Goal: Communication & Community: Answer question/provide support

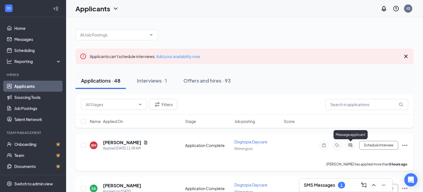
click at [352, 145] on icon "ActiveChat" at bounding box center [351, 145] width 4 height 4
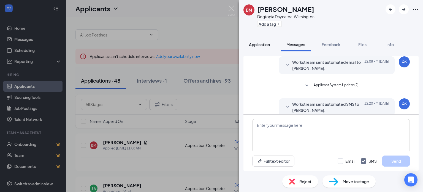
scroll to position [119, 0]
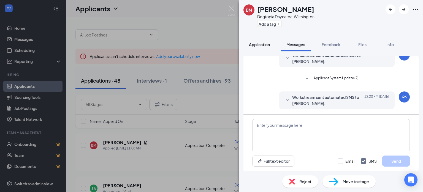
click at [256, 50] on button "Application" at bounding box center [260, 44] width 32 height 14
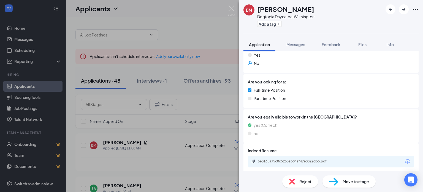
scroll to position [109, 0]
click at [290, 160] on div "6e0165a75c0c5263ab84af47e0022db5.pdf" at bounding box center [296, 160] width 77 height 4
click at [225, 109] on div "BM [PERSON_NAME] Dogtopia Daycare at [GEOGRAPHIC_DATA] Add a tag Application Me…" at bounding box center [211, 96] width 423 height 192
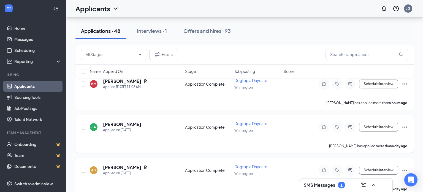
scroll to position [62, 0]
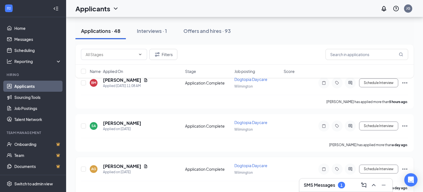
click at [353, 168] on icon "ActiveChat" at bounding box center [350, 168] width 7 height 4
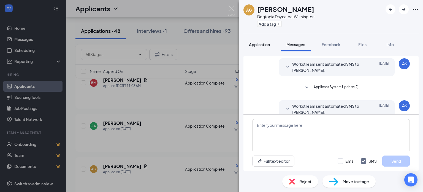
scroll to position [51, 0]
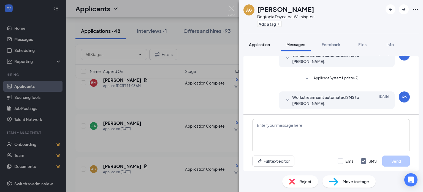
click at [257, 48] on button "Application" at bounding box center [260, 44] width 32 height 14
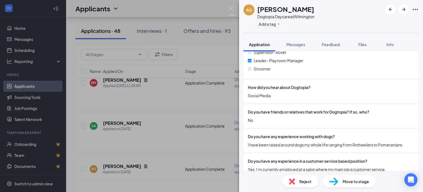
scroll to position [451, 0]
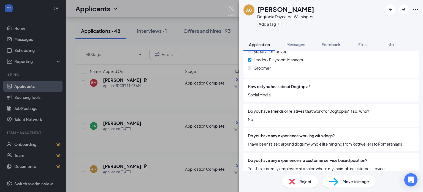
click at [230, 8] on img at bounding box center [231, 11] width 7 height 11
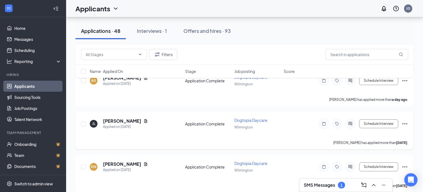
scroll to position [154, 0]
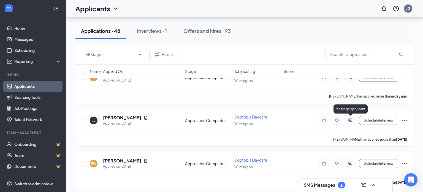
click at [353, 119] on icon "ActiveChat" at bounding box center [350, 120] width 7 height 4
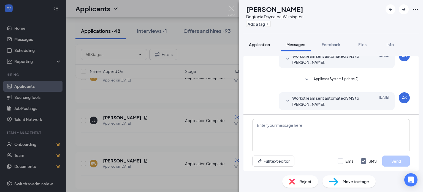
scroll to position [51, 0]
click at [266, 47] on button "Application" at bounding box center [260, 44] width 32 height 14
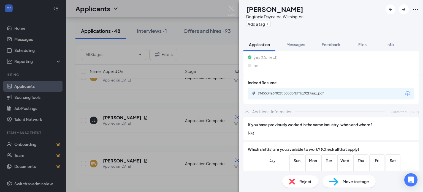
scroll to position [219, 0]
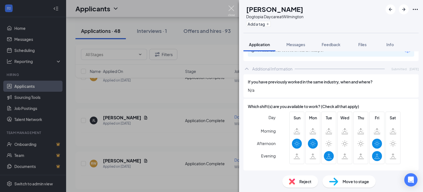
click at [232, 10] on img at bounding box center [231, 11] width 7 height 11
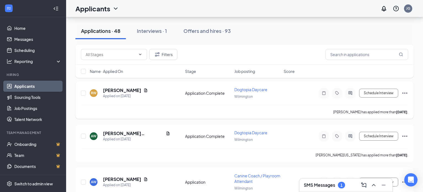
scroll to position [249, 0]
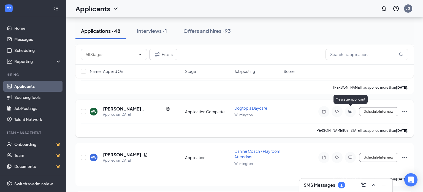
click at [353, 109] on icon "ActiveChat" at bounding box center [350, 111] width 7 height 4
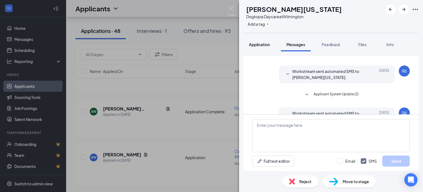
scroll to position [67, 0]
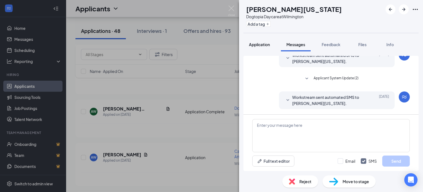
click at [265, 45] on span "Application" at bounding box center [259, 44] width 21 height 5
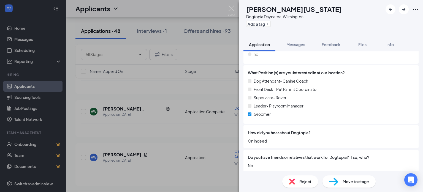
scroll to position [448, 0]
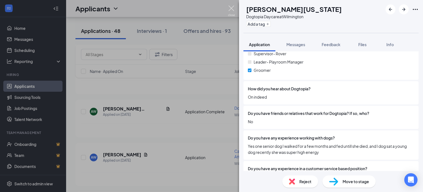
click at [233, 9] on img at bounding box center [231, 11] width 7 height 11
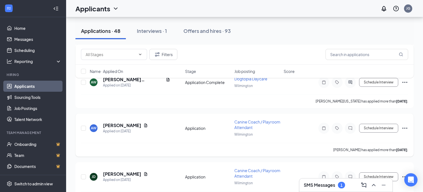
scroll to position [282, 0]
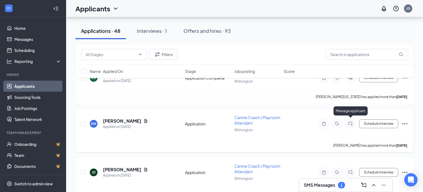
click at [353, 121] on icon "ChatInactive" at bounding box center [350, 123] width 7 height 4
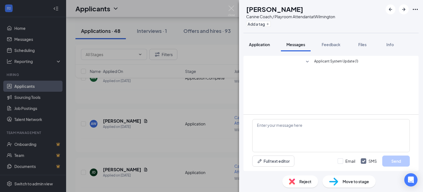
click at [256, 45] on span "Application" at bounding box center [259, 44] width 21 height 5
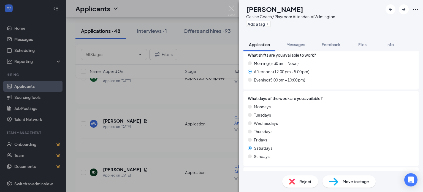
scroll to position [401, 0]
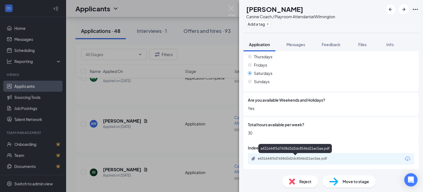
click at [295, 157] on div "e431644f5d7658d3d2dc8546d21ec5ae.pdf" at bounding box center [296, 158] width 77 height 4
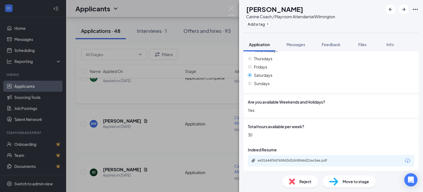
click at [213, 92] on div "AW [PERSON_NAME] Canine Coach / Playroom Attendant at [GEOGRAPHIC_DATA] Add a t…" at bounding box center [211, 96] width 423 height 192
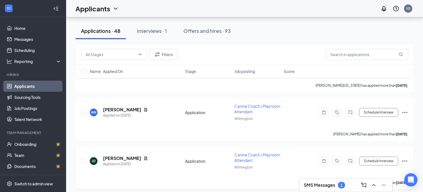
scroll to position [301, 0]
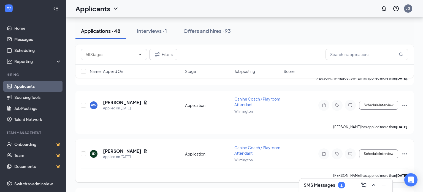
click at [351, 151] on icon "ChatInactive" at bounding box center [350, 153] width 7 height 4
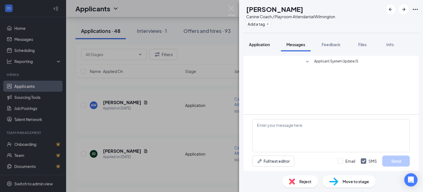
click at [260, 46] on span "Application" at bounding box center [259, 44] width 21 height 5
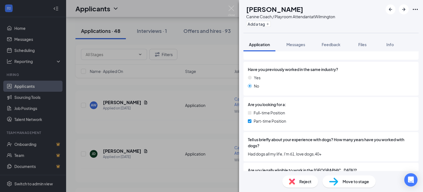
scroll to position [149, 0]
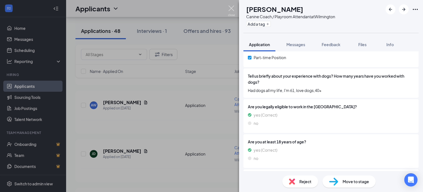
click at [233, 9] on img at bounding box center [231, 11] width 7 height 11
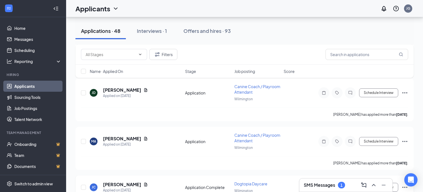
scroll to position [371, 0]
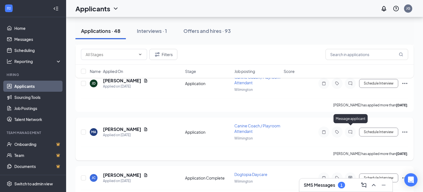
click at [349, 130] on icon "ChatInactive" at bounding box center [350, 132] width 7 height 4
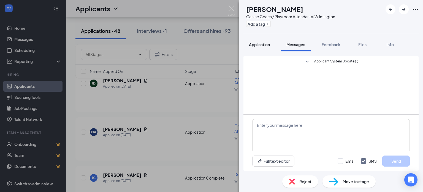
click at [260, 47] on div "Application" at bounding box center [259, 45] width 21 height 6
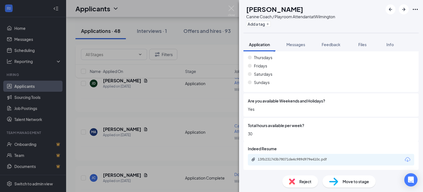
scroll to position [397, 0]
click at [311, 157] on div "13fb231743b78071de4c989d979e410c.pdf" at bounding box center [296, 158] width 77 height 4
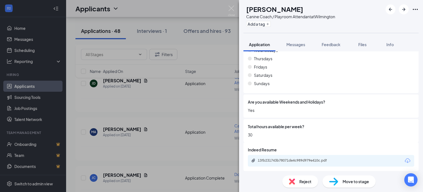
click at [209, 112] on div "MA [PERSON_NAME] Canine Coach / Playroom Attendant at [GEOGRAPHIC_DATA] Add a t…" at bounding box center [211, 96] width 423 height 192
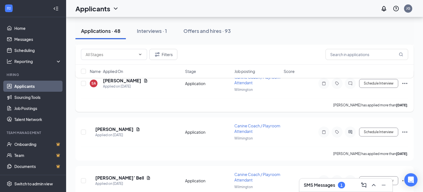
scroll to position [558, 0]
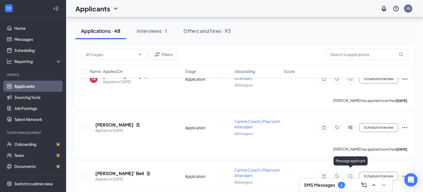
click at [351, 174] on icon "ChatInactive" at bounding box center [350, 176] width 7 height 4
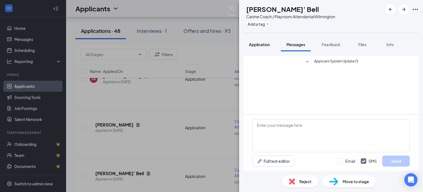
click at [265, 47] on div "Application" at bounding box center [259, 45] width 21 height 6
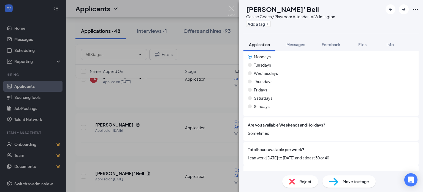
scroll to position [407, 0]
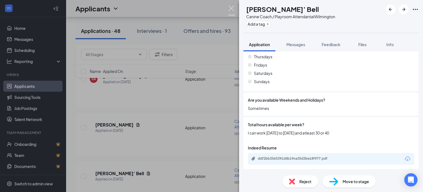
click at [230, 8] on img at bounding box center [231, 11] width 7 height 11
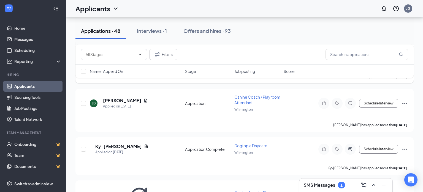
scroll to position [688, 0]
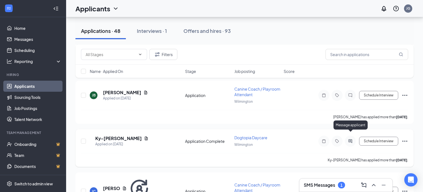
click at [349, 139] on icon "ActiveChat" at bounding box center [350, 141] width 7 height 4
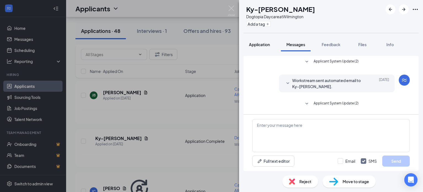
scroll to position [25, 0]
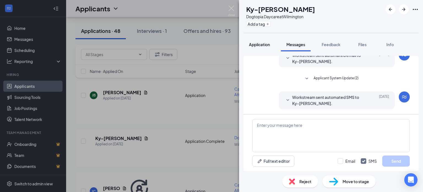
click at [256, 49] on button "Application" at bounding box center [260, 44] width 32 height 14
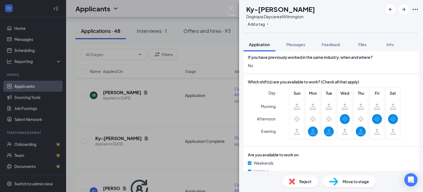
scroll to position [270, 0]
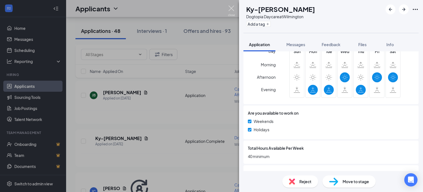
click at [233, 9] on img at bounding box center [231, 11] width 7 height 11
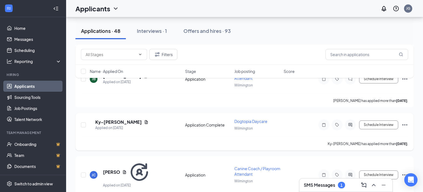
scroll to position [746, 0]
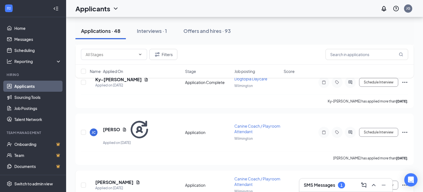
click at [352, 183] on icon "ChatInactive" at bounding box center [351, 185] width 4 height 4
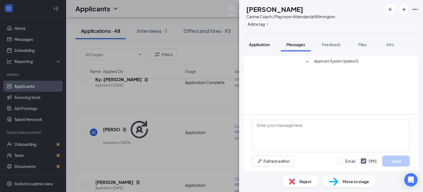
click at [259, 45] on span "Application" at bounding box center [259, 44] width 21 height 5
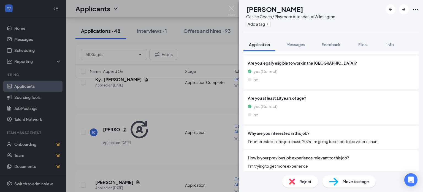
scroll to position [209, 0]
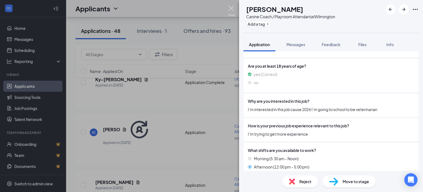
click at [231, 11] on img at bounding box center [231, 11] width 7 height 11
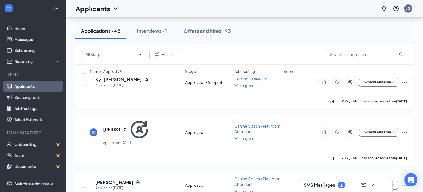
click at [323, 183] on h3 "SMS Messages" at bounding box center [319, 185] width 31 height 6
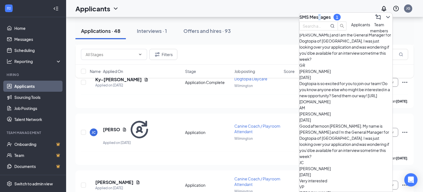
scroll to position [198, 0]
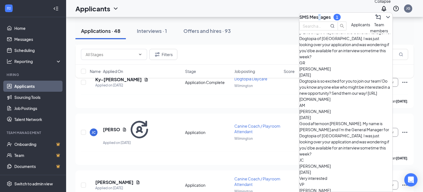
click at [385, 17] on icon "ChevronDown" at bounding box center [388, 17] width 7 height 7
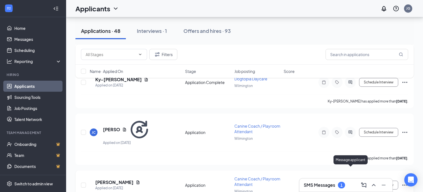
click at [352, 182] on icon "ChatInactive" at bounding box center [350, 184] width 7 height 4
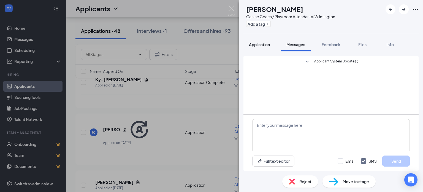
click at [261, 43] on span "Application" at bounding box center [259, 44] width 21 height 5
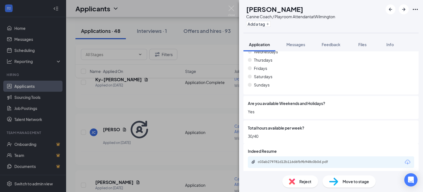
scroll to position [379, 0]
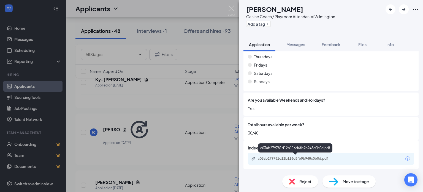
click at [314, 157] on div "c03ab279781d12b116d6fb9b948c0b0d.pdf" at bounding box center [296, 158] width 77 height 4
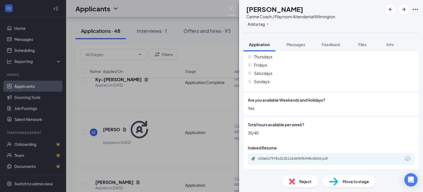
scroll to position [377, 0]
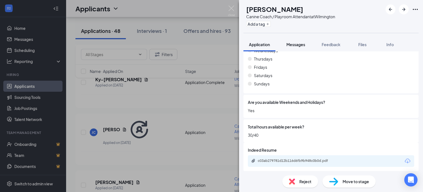
click at [303, 42] on span "Messages" at bounding box center [296, 44] width 19 height 5
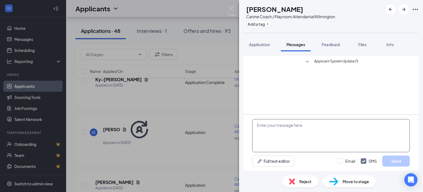
drag, startPoint x: 316, startPoint y: 135, endPoint x: 316, endPoint y: 126, distance: 9.7
click at [315, 135] on textarea at bounding box center [331, 135] width 158 height 33
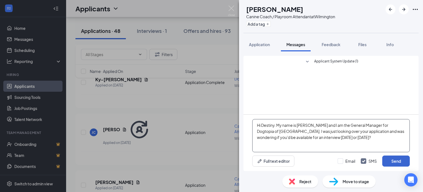
type textarea "Hi Destiny. My name is [PERSON_NAME] and I am the General Manager for Dogtopia …"
click at [391, 160] on button "Send" at bounding box center [397, 160] width 28 height 11
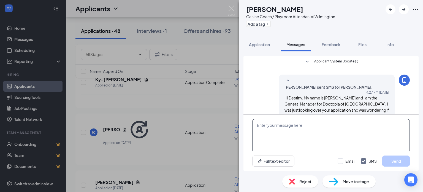
scroll to position [11, 0]
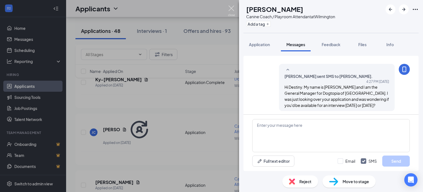
click at [230, 10] on img at bounding box center [231, 11] width 7 height 11
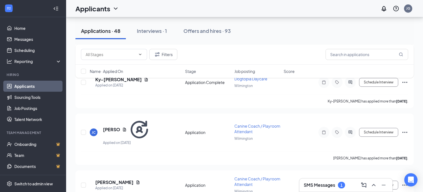
click at [0, 109] on ul "Applicants Sourcing Tools Job Postings Talent Network" at bounding box center [33, 102] width 66 height 44
click at [2, 112] on ul "Applicants Sourcing Tools Job Postings Talent Network" at bounding box center [33, 102] width 66 height 44
